Goal: Navigation & Orientation: Find specific page/section

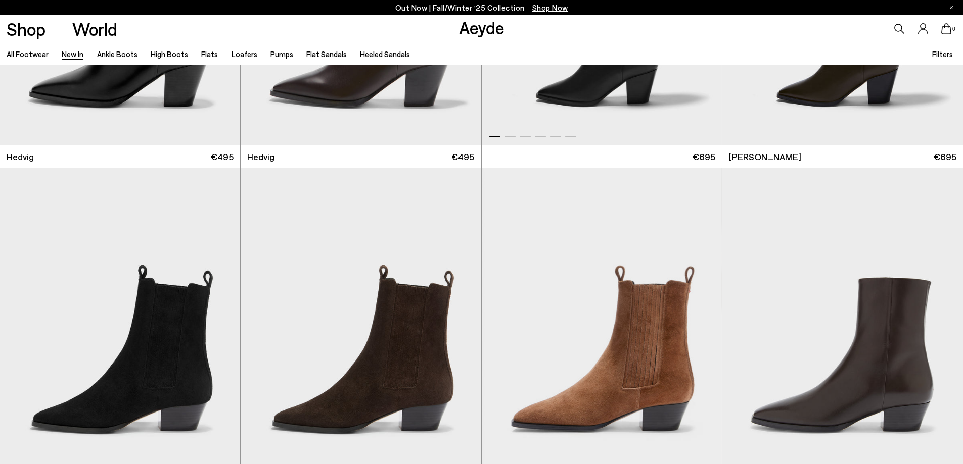
scroll to position [253, 0]
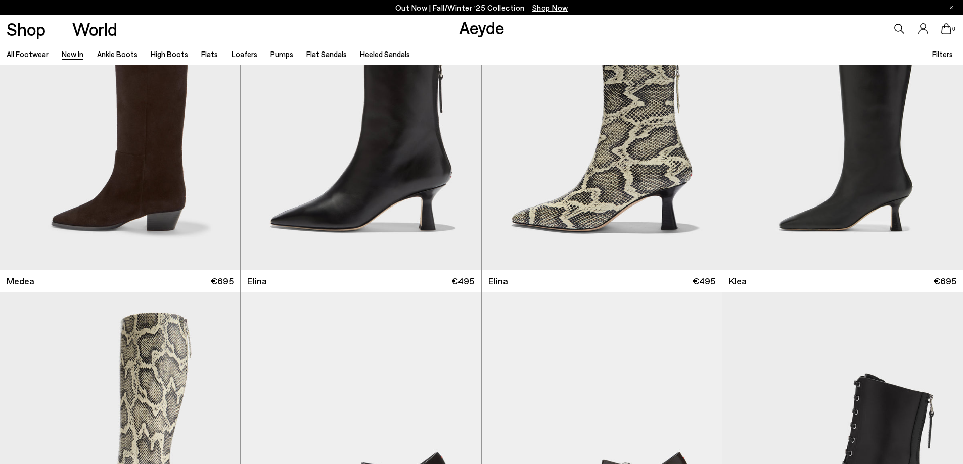
scroll to position [1337, 0]
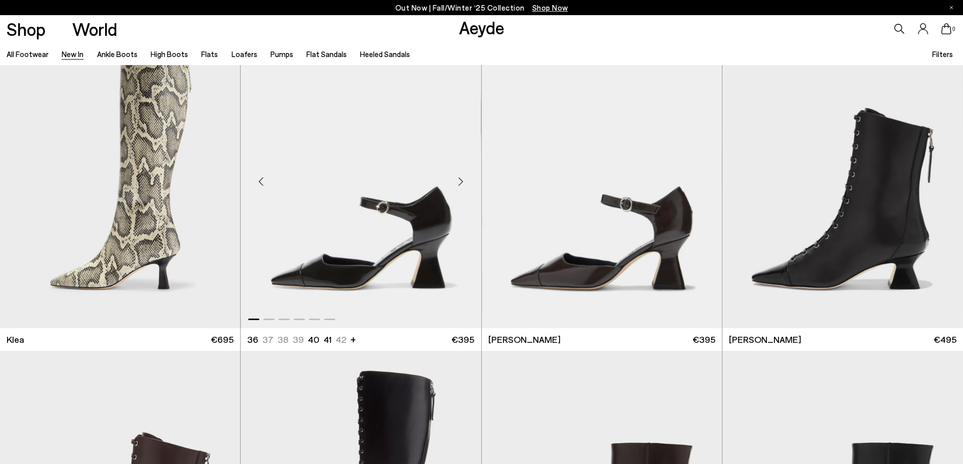
click at [463, 180] on div "Next slide" at bounding box center [461, 182] width 30 height 30
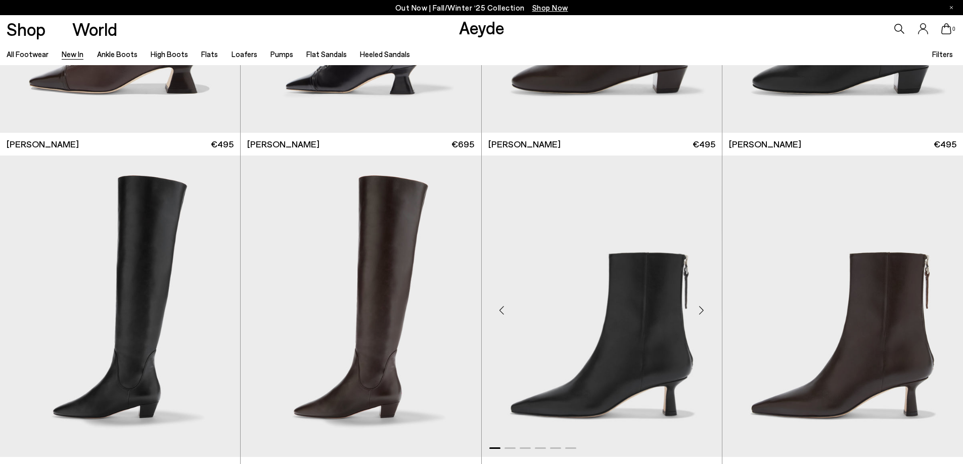
scroll to position [1943, 0]
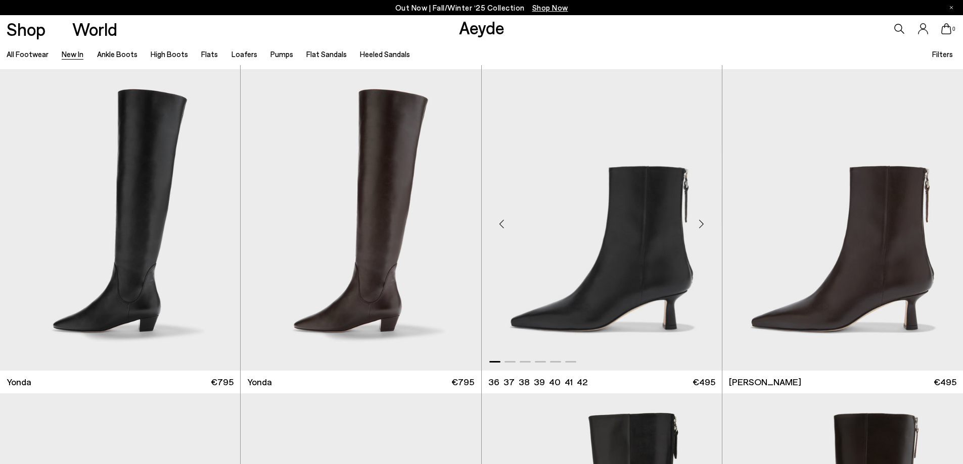
click at [700, 221] on div "Next slide" at bounding box center [701, 224] width 30 height 30
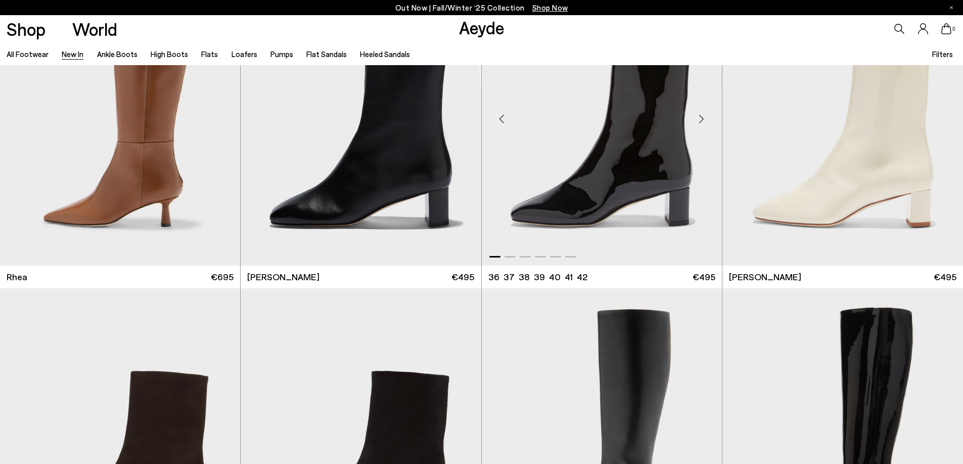
scroll to position [2701, 0]
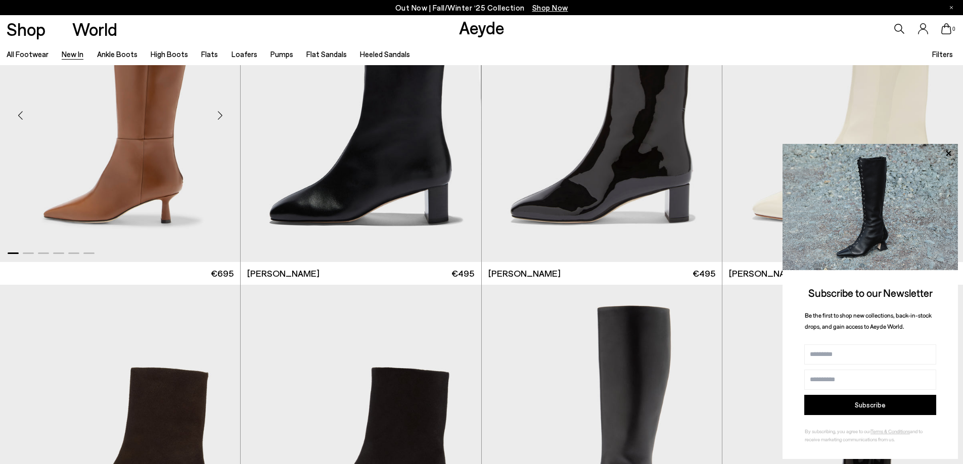
click at [220, 130] on div "Next slide" at bounding box center [220, 115] width 30 height 30
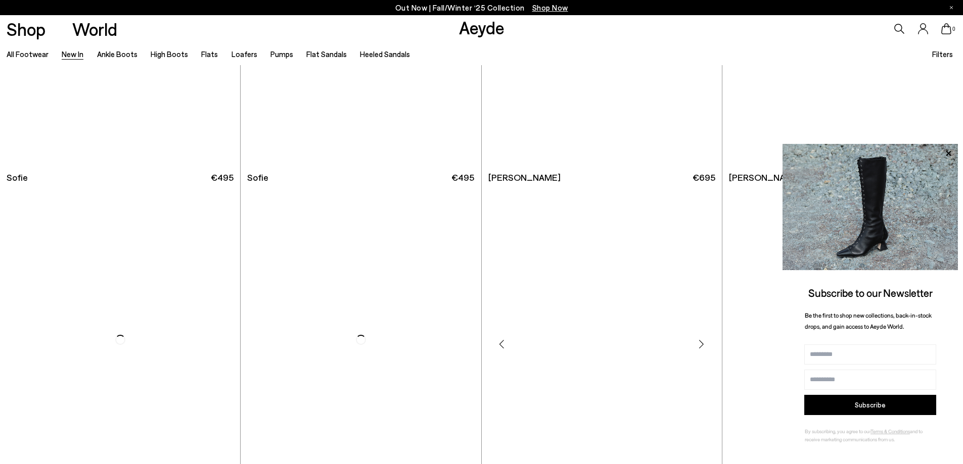
scroll to position [4672, 0]
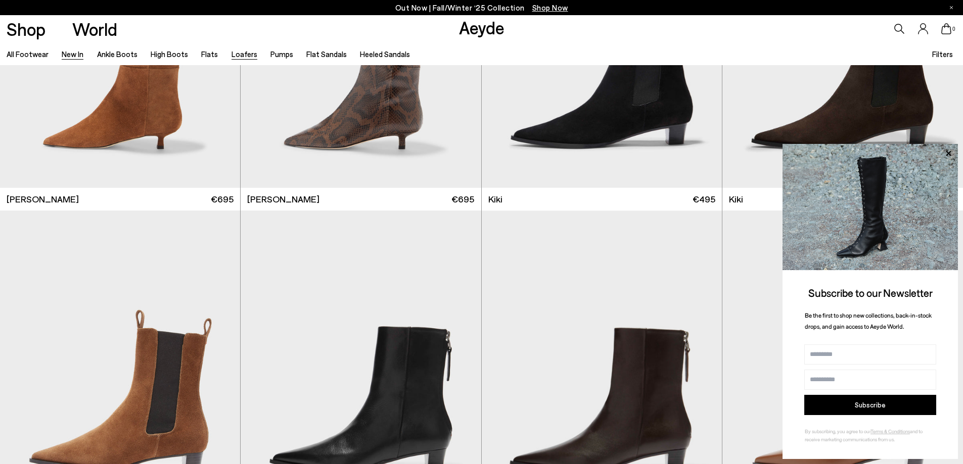
scroll to position [5228, 0]
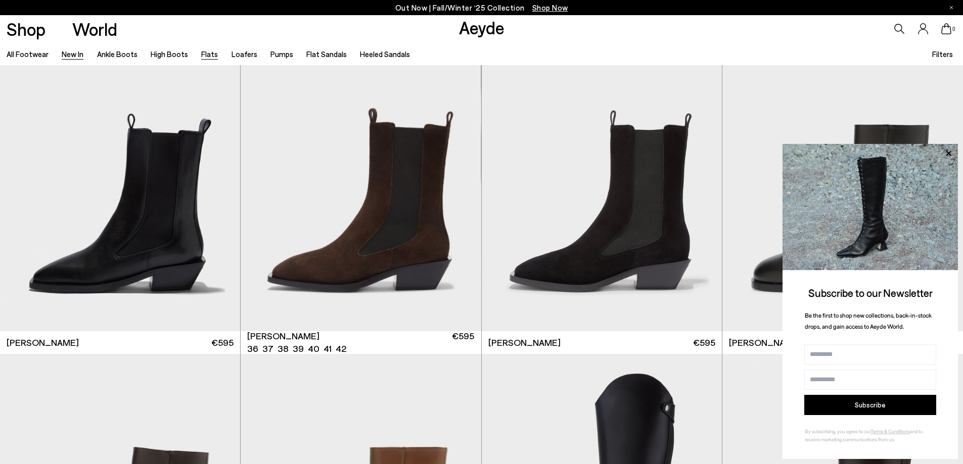
click at [203, 54] on link "Flats" at bounding box center [209, 54] width 17 height 9
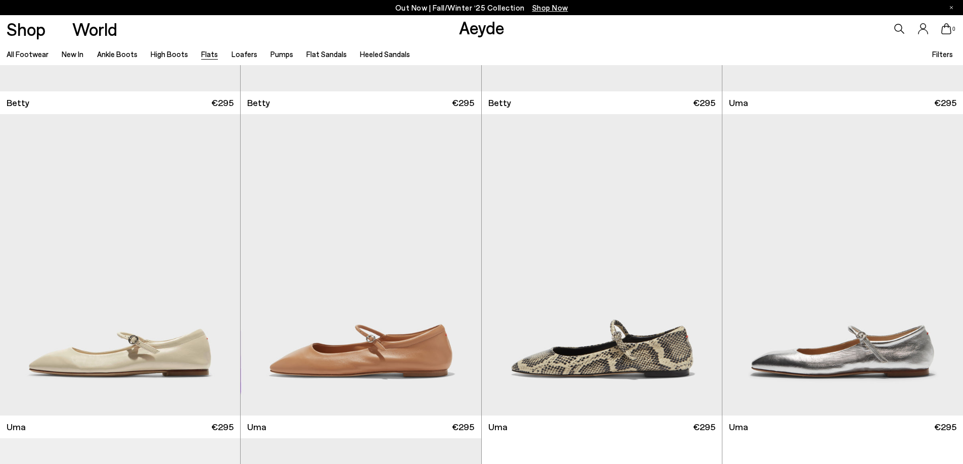
scroll to position [1252, 0]
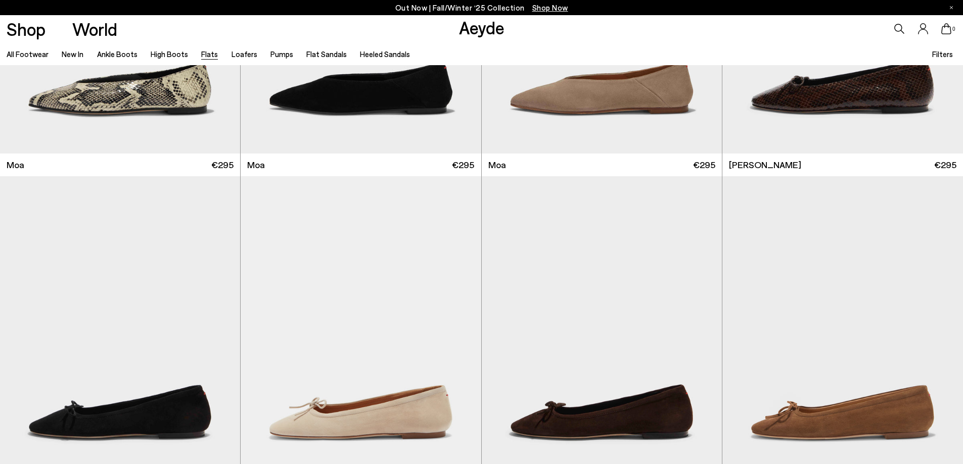
scroll to position [2838, 0]
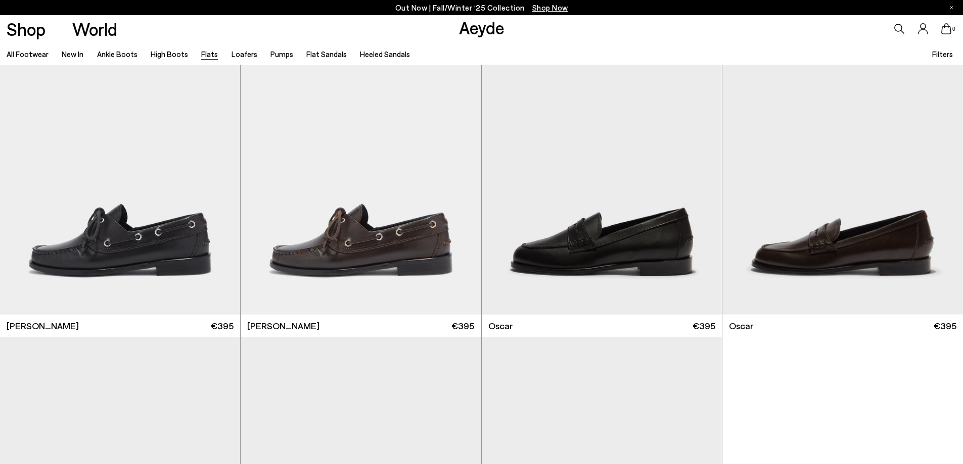
scroll to position [6846, 0]
